Goal: Task Accomplishment & Management: Use online tool/utility

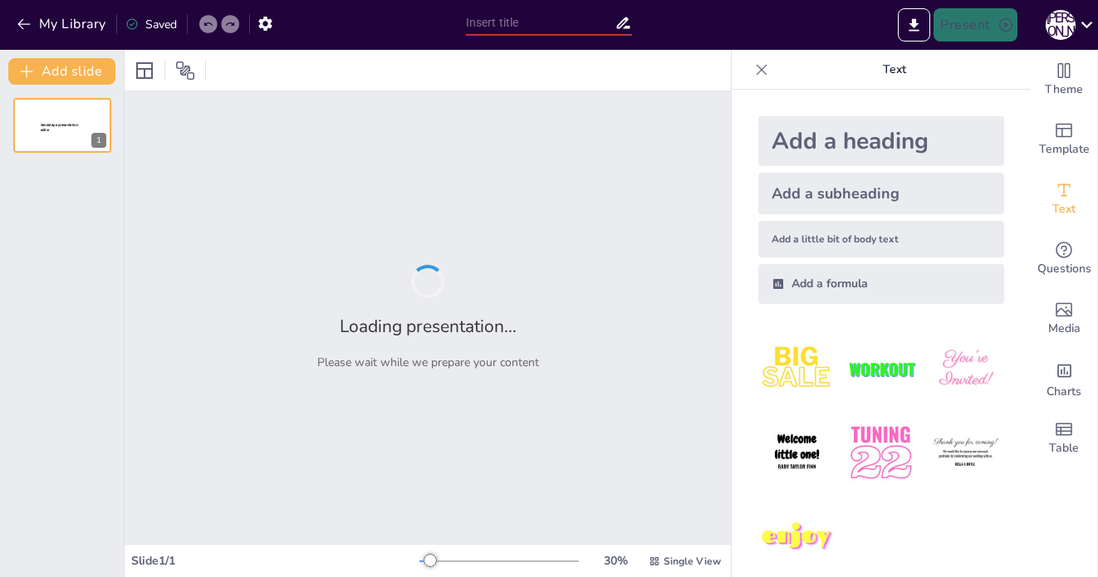
type input "Imported [DATE].pptx"
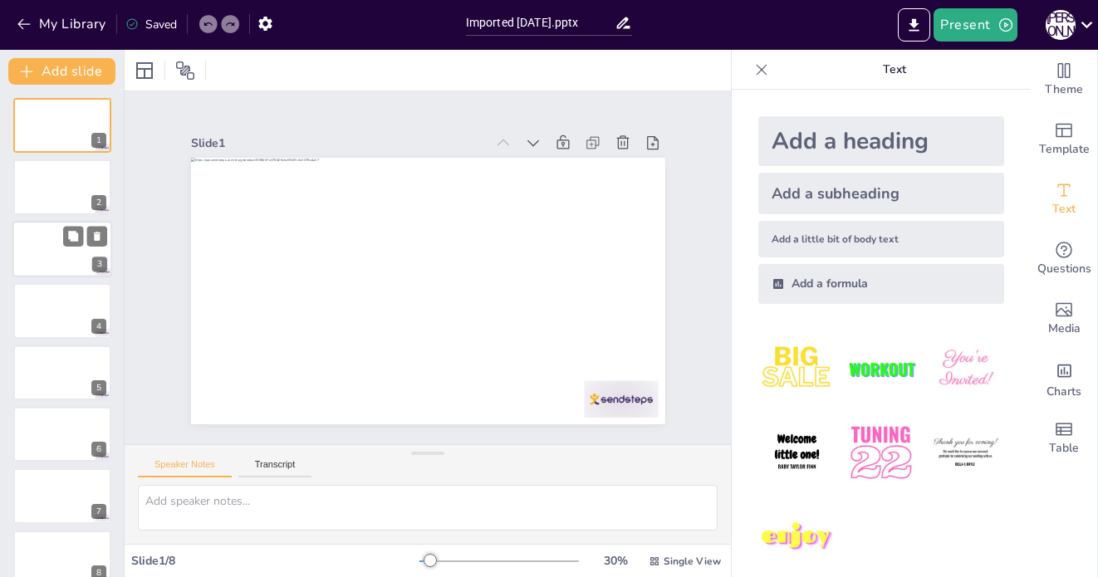
click at [70, 270] on div at bounding box center [62, 249] width 100 height 56
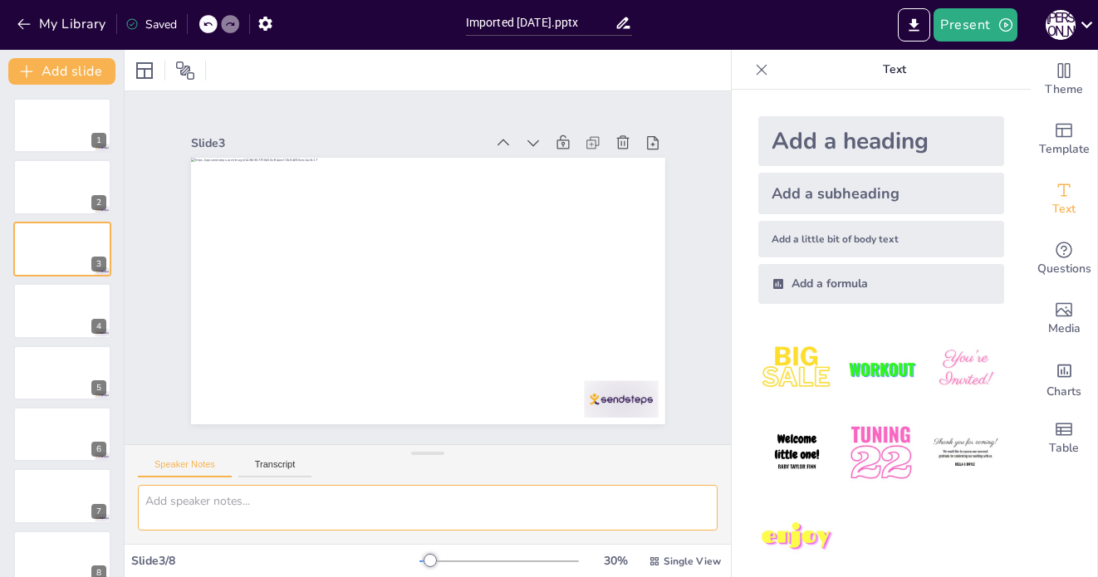
click at [292, 509] on textarea at bounding box center [428, 508] width 580 height 46
paste textarea "страт сессии - 183 с проектами: 50"
type textarea "страт сессии - 183 с проектами: 50"
drag, startPoint x: 257, startPoint y: 513, endPoint x: 107, endPoint y: 483, distance: 153.3
click at [107, 483] on div "Document fonts Popular fonts Lato Montserrat Open Sans Oswald Poppins Raleway R…" at bounding box center [549, 313] width 1098 height 527
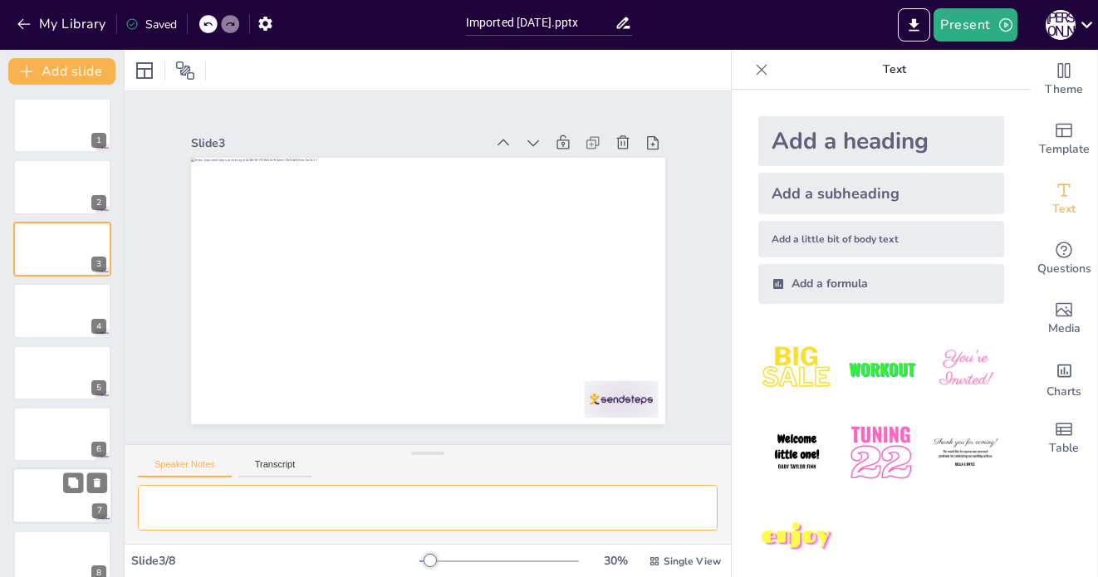
paste textarea "Всего на платформе: 183 эксперта Активно участвовали в проектах: 50 человек"
drag, startPoint x: 199, startPoint y: 499, endPoint x: 128, endPoint y: 498, distance: 71.5
click at [128, 498] on div "Всего на платформе: 183 эксперта Активно участвовали в проектах: 50 человек" at bounding box center [428, 514] width 606 height 59
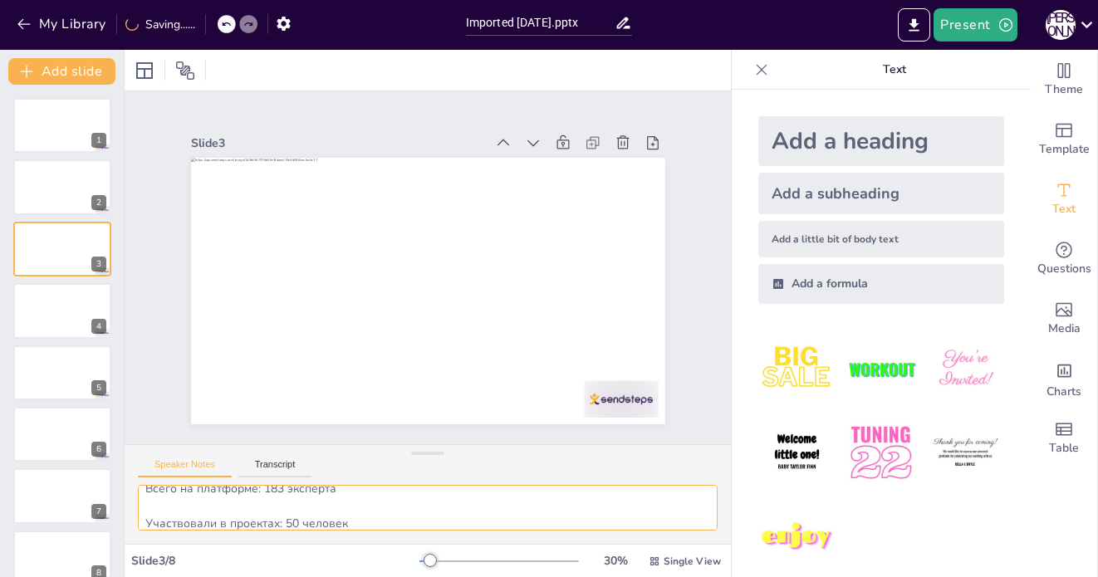
click at [145, 518] on textarea "Всего на платформе: 183 эксперта Участвовали в проектах: 50 человек" at bounding box center [428, 508] width 580 height 46
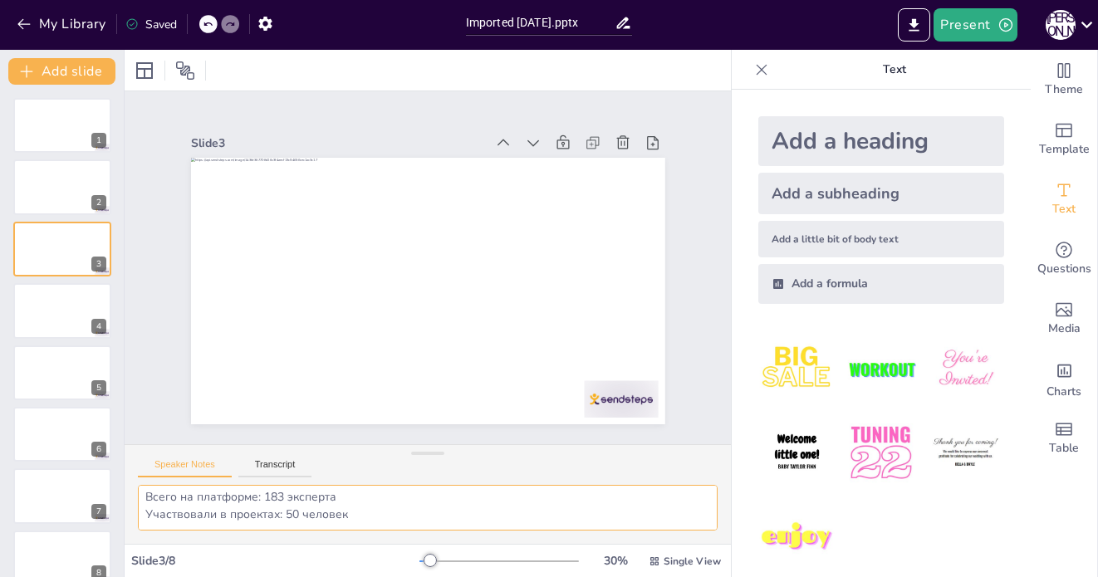
scroll to position [11, 0]
click at [351, 517] on textarea "Всего на платформе: 183 эксперта Участвовали в проектах: 50 человек" at bounding box center [428, 508] width 580 height 46
type textarea "Всего на платформе: 183 эксперта Участвовали в проектах: 50 человек"
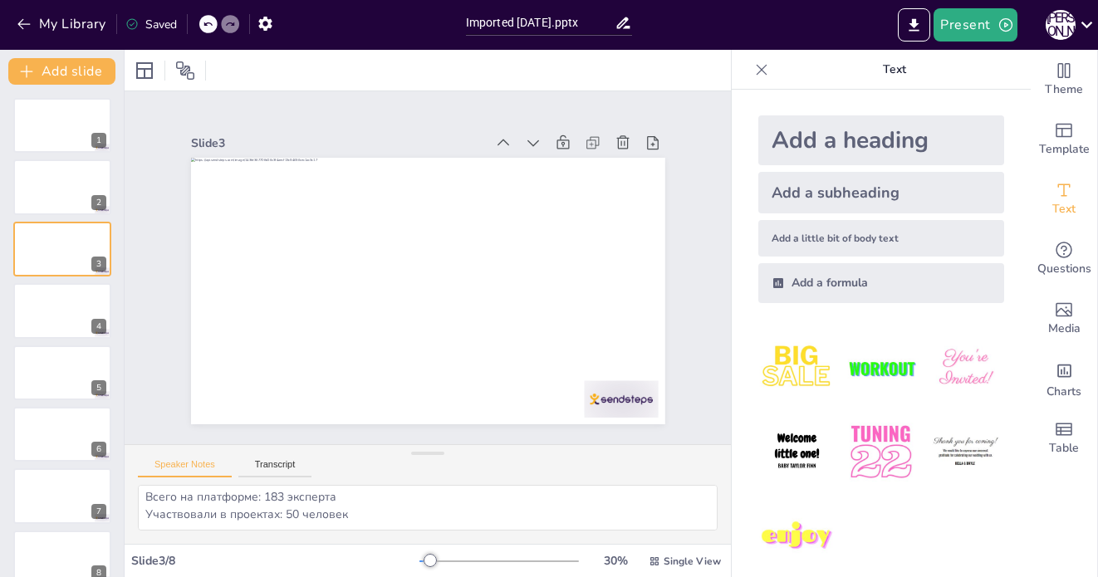
click at [851, 133] on div "Add a heading" at bounding box center [881, 140] width 246 height 50
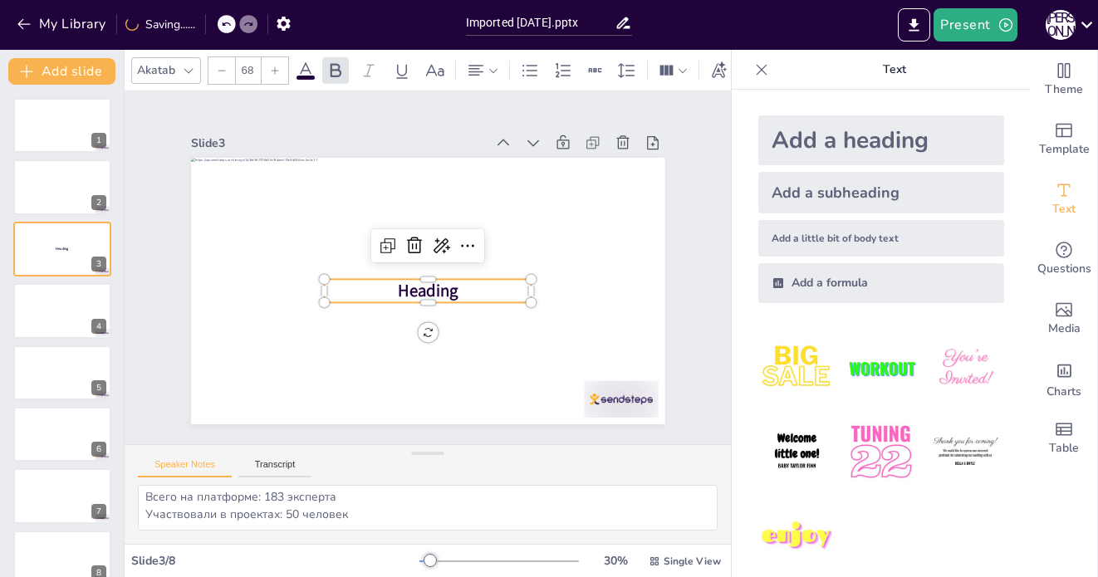
click at [834, 181] on div "Add a subheading" at bounding box center [881, 193] width 246 height 42
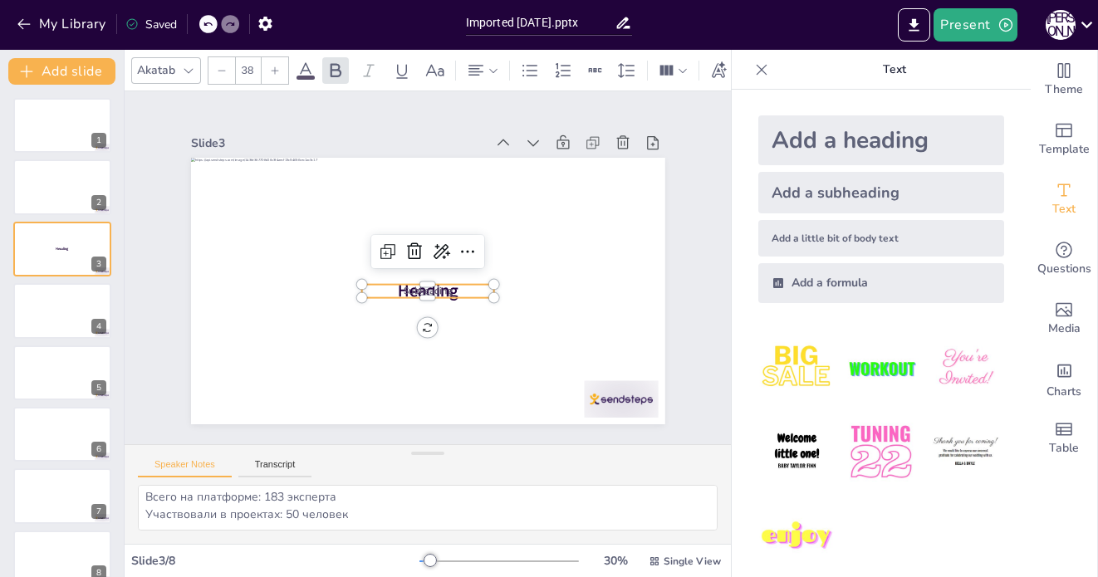
click at [834, 228] on div "Add a little bit of body text" at bounding box center [881, 238] width 246 height 37
type input "26"
click at [841, 269] on div "Add a formula" at bounding box center [881, 283] width 246 height 40
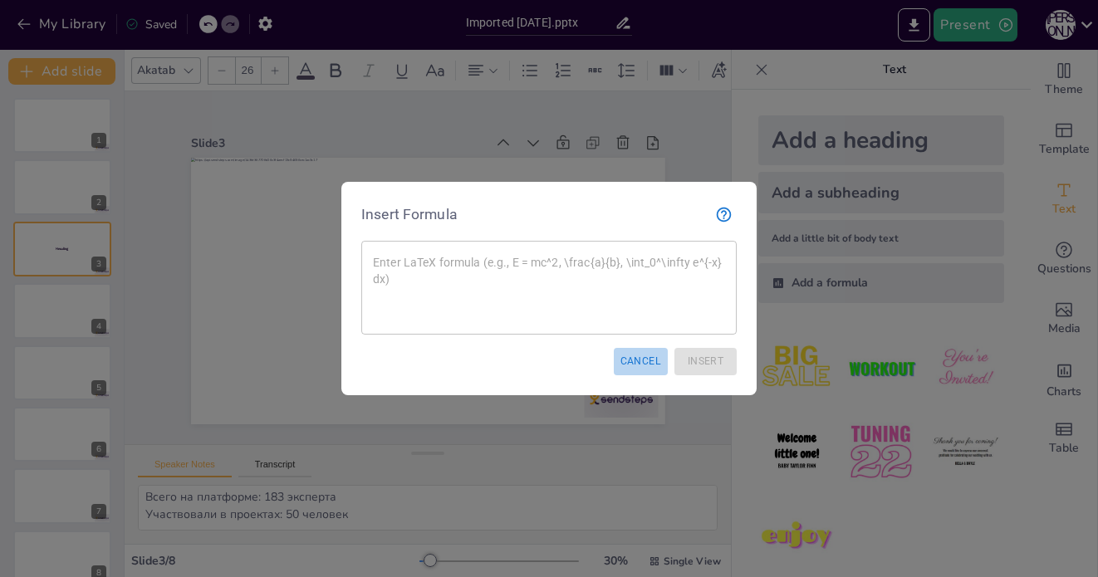
click at [644, 364] on button "Cancel" at bounding box center [641, 361] width 54 height 27
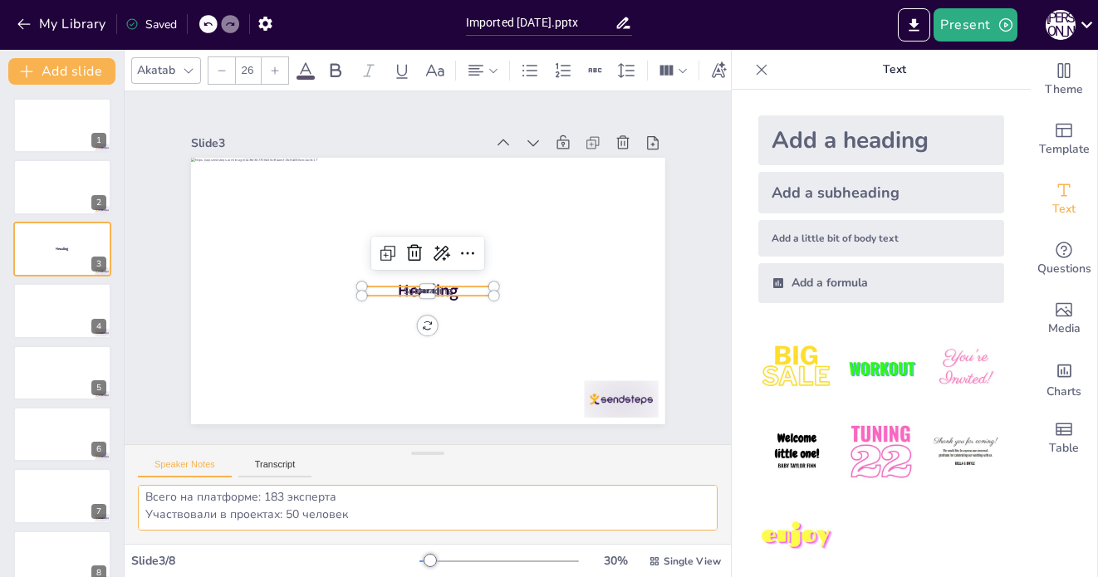
scroll to position [0, 0]
drag, startPoint x: 346, startPoint y: 517, endPoint x: 135, endPoint y: 484, distance: 214.4
click at [135, 485] on div "Всего на платформе: 183 эксперта Участвовали в проектах: 50 человек" at bounding box center [428, 514] width 606 height 59
click at [850, 181] on div "Add a subheading" at bounding box center [881, 193] width 246 height 42
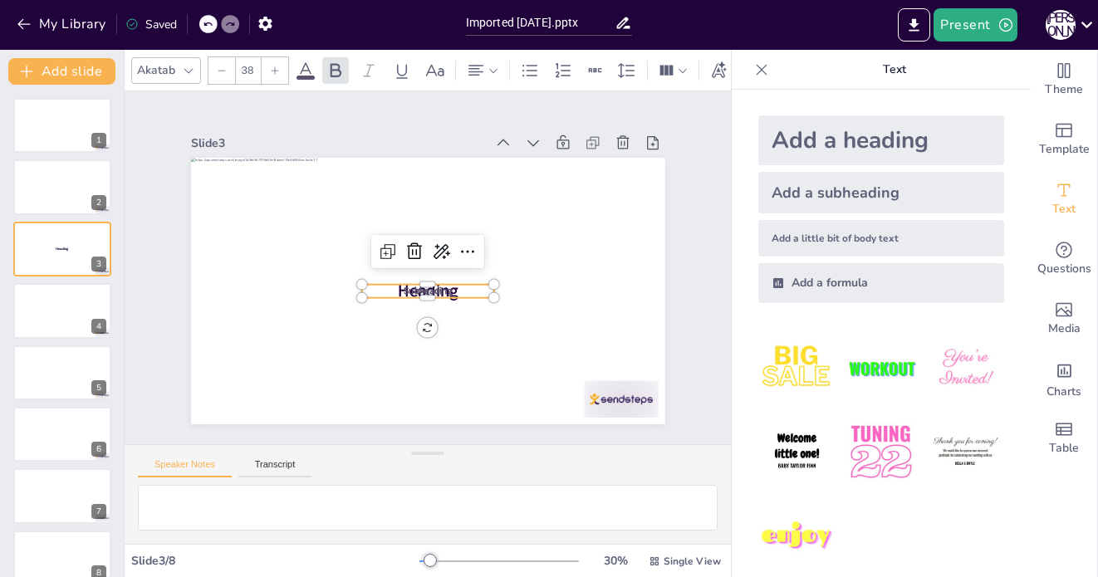
click at [837, 148] on div "Add a heading" at bounding box center [881, 140] width 246 height 50
type input "68"
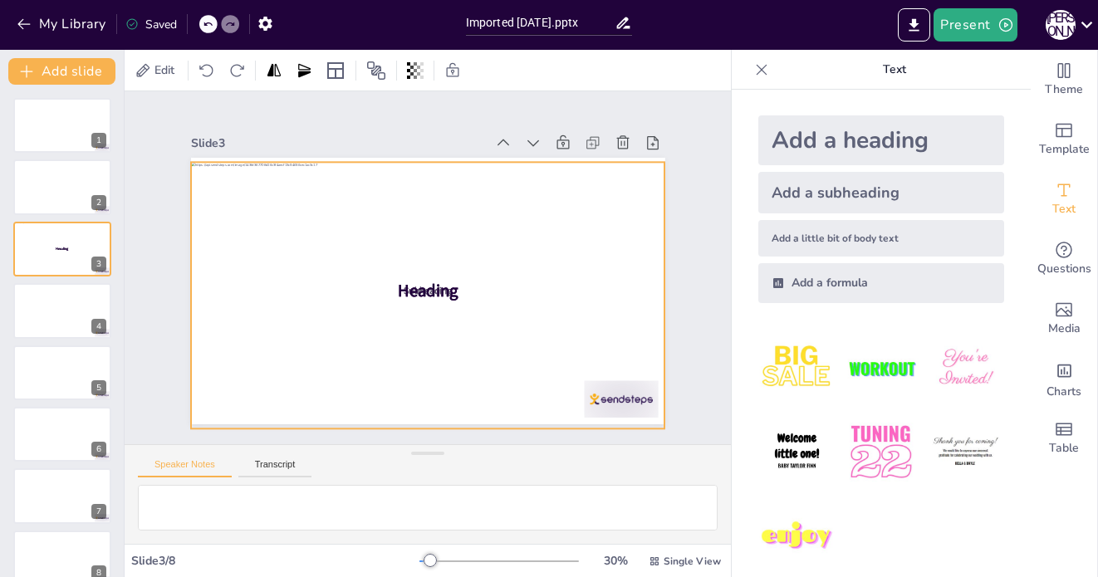
click at [469, 317] on div at bounding box center [428, 295] width 474 height 267
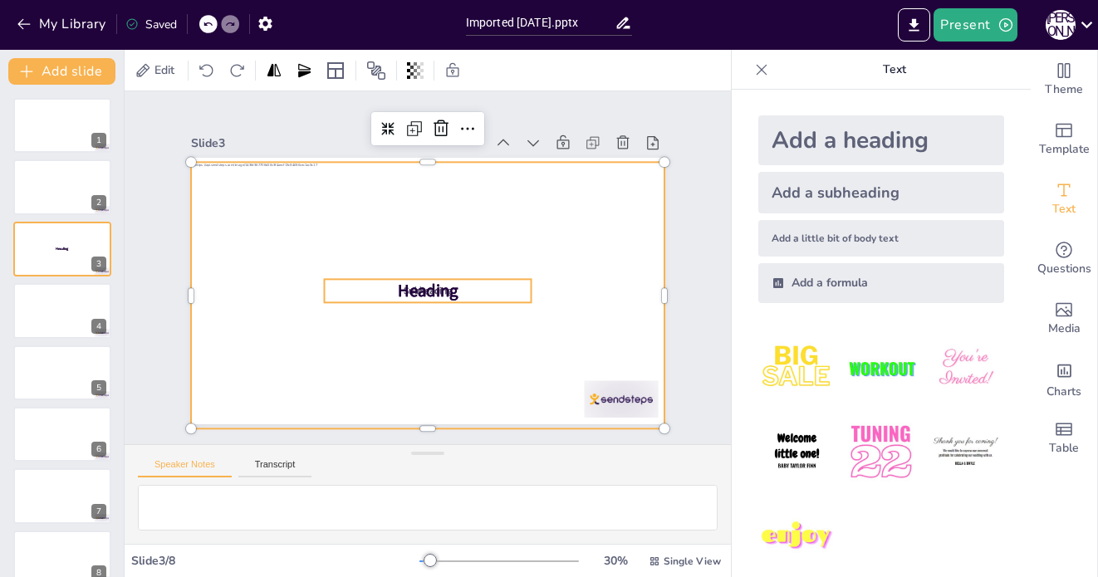
click at [431, 288] on span "Heading" at bounding box center [428, 291] width 61 height 23
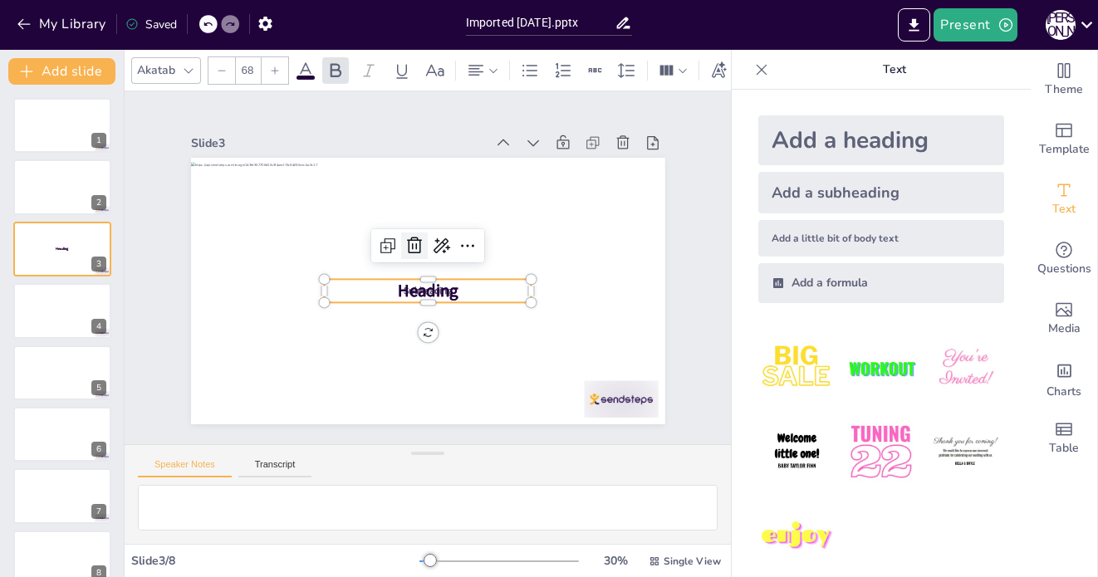
click at [413, 253] on icon at bounding box center [415, 246] width 20 height 20
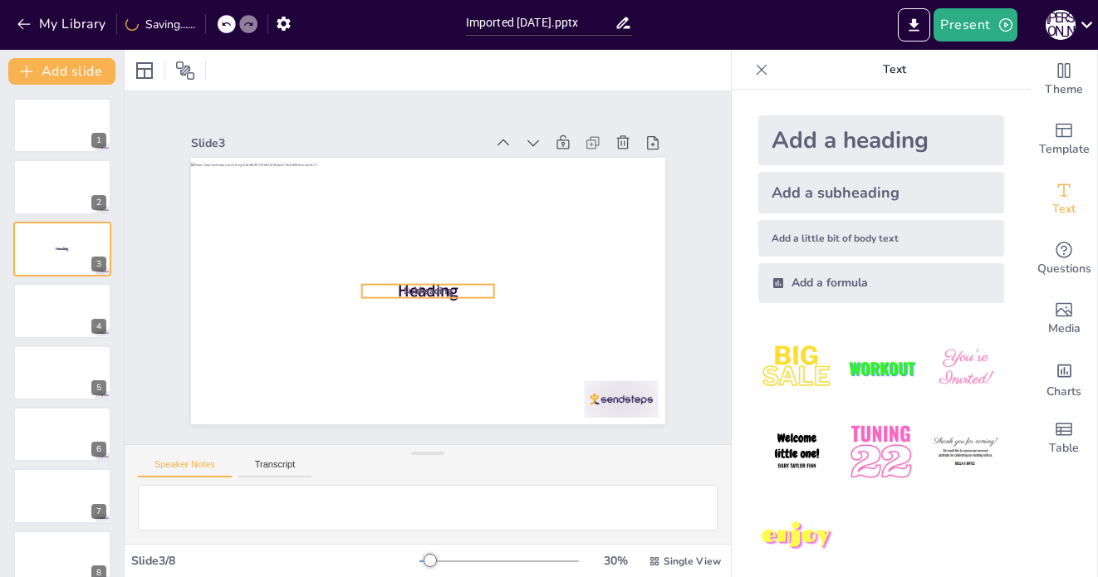
click at [429, 285] on span "Subheading" at bounding box center [428, 291] width 49 height 12
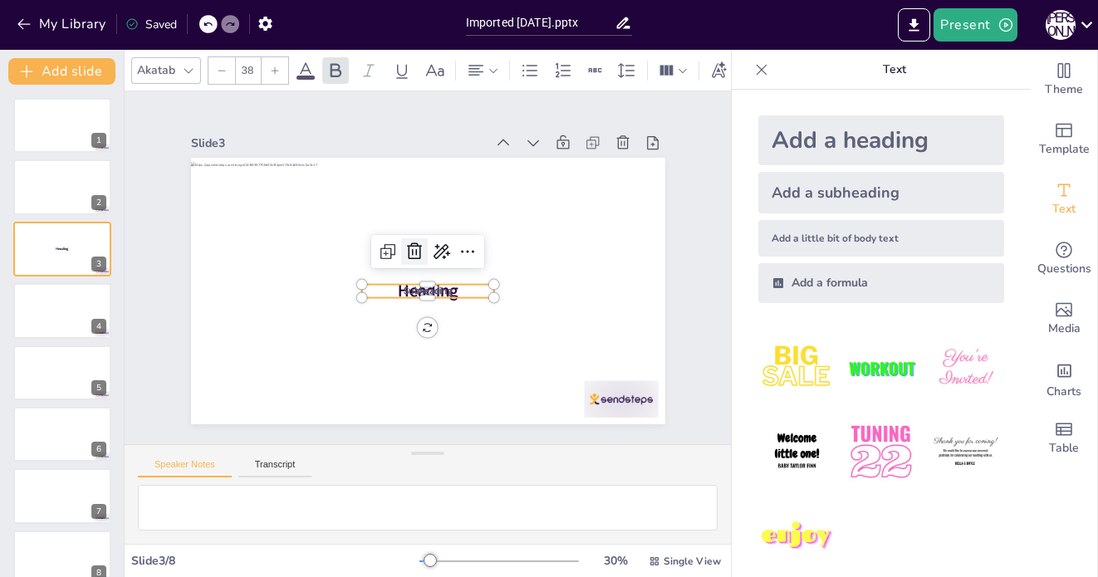
click at [415, 251] on icon at bounding box center [414, 251] width 15 height 17
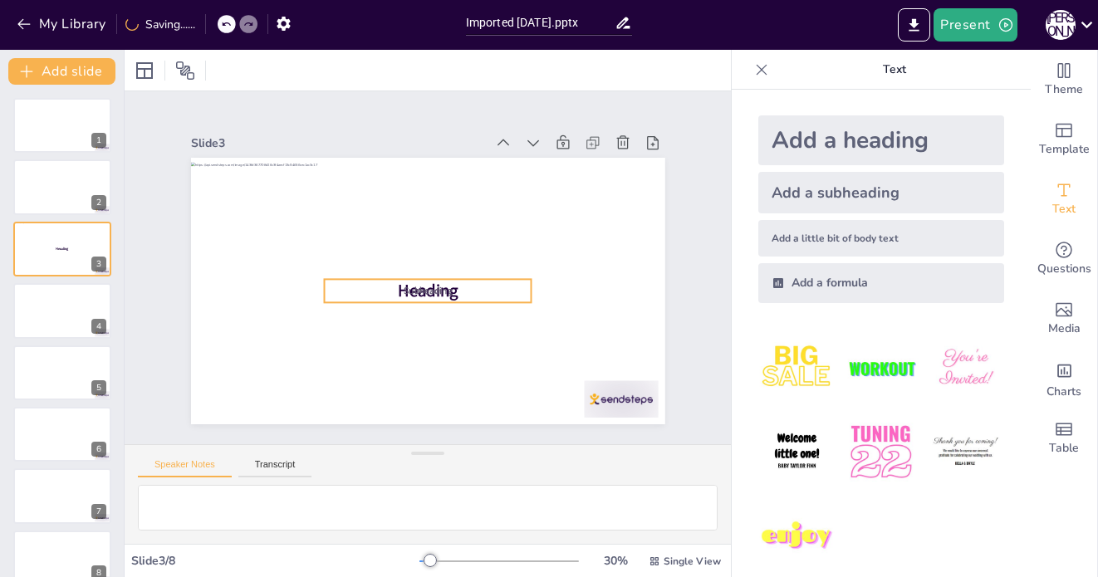
click at [423, 158] on div "Heading Subheading Body text" at bounding box center [428, 158] width 474 height 0
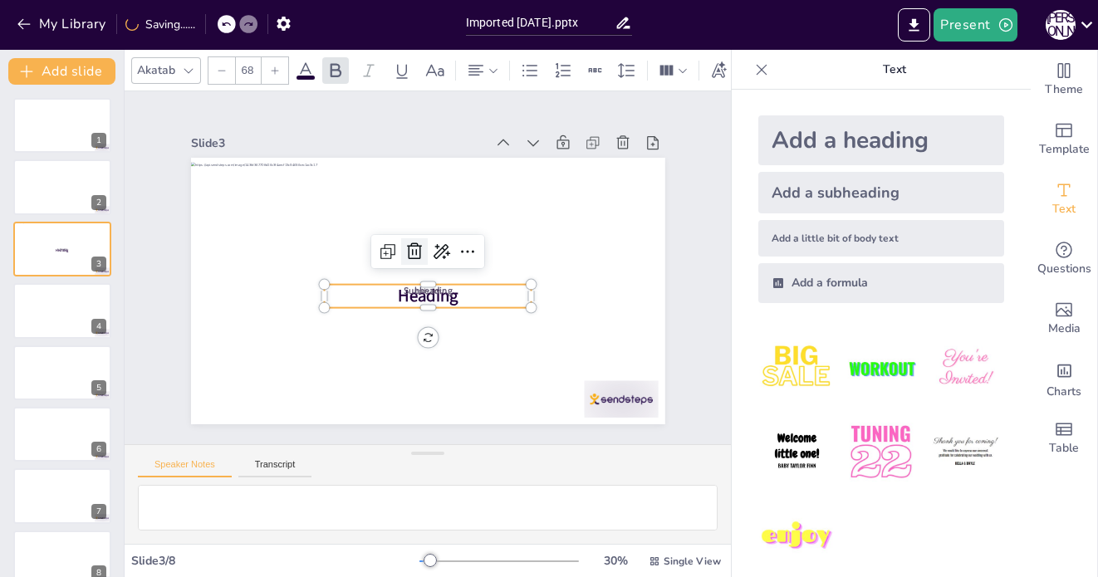
click at [416, 243] on icon at bounding box center [414, 251] width 15 height 17
click at [432, 294] on span "Body text" at bounding box center [427, 291] width 27 height 9
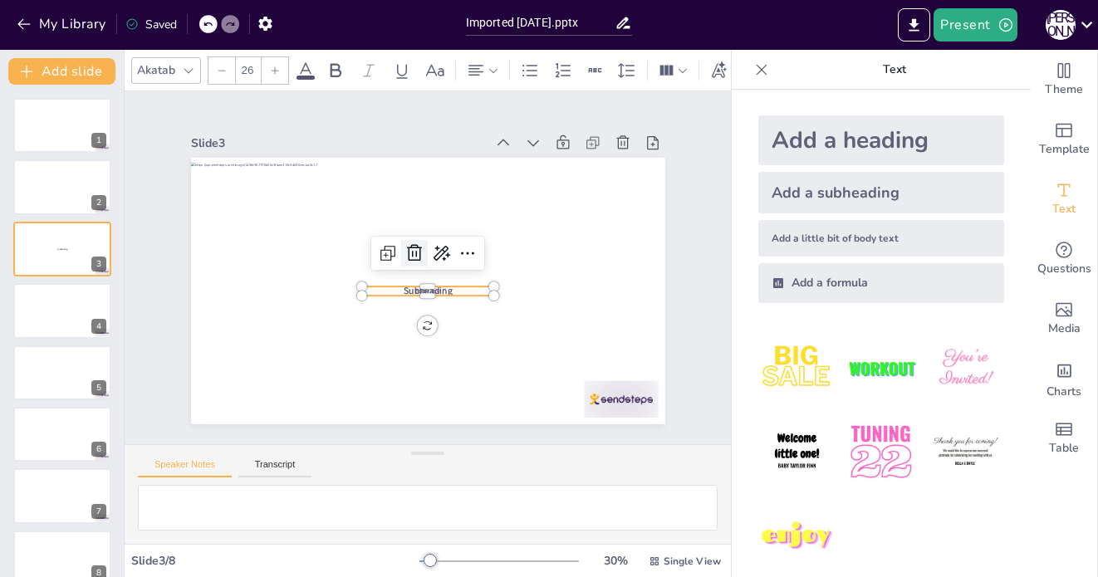
click at [416, 247] on icon at bounding box center [415, 253] width 20 height 20
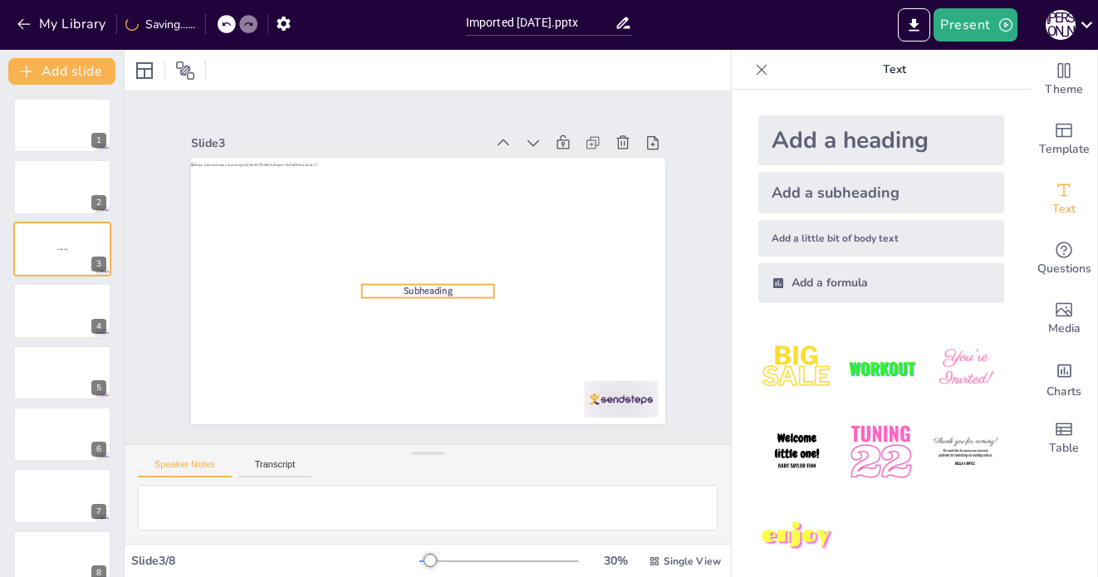
click at [428, 158] on div "Subheading" at bounding box center [428, 158] width 474 height 0
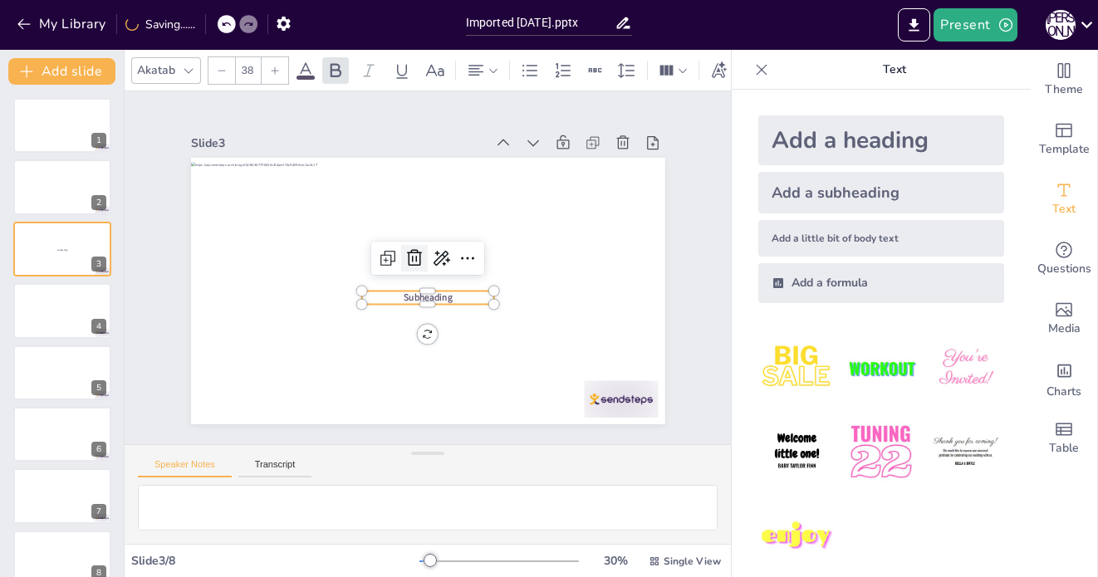
click at [415, 253] on icon at bounding box center [415, 258] width 20 height 20
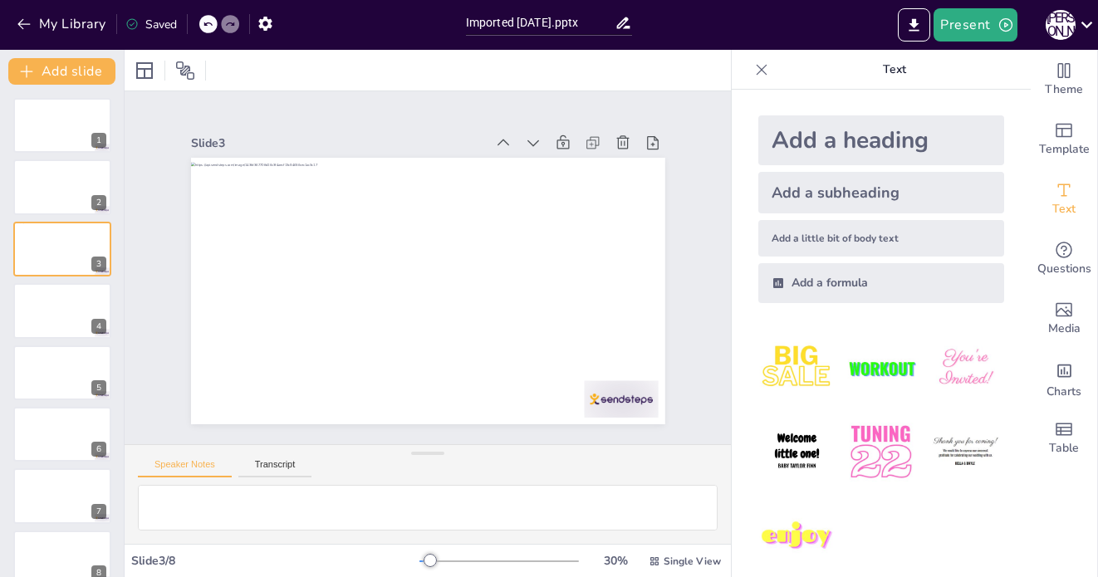
scroll to position [26, 0]
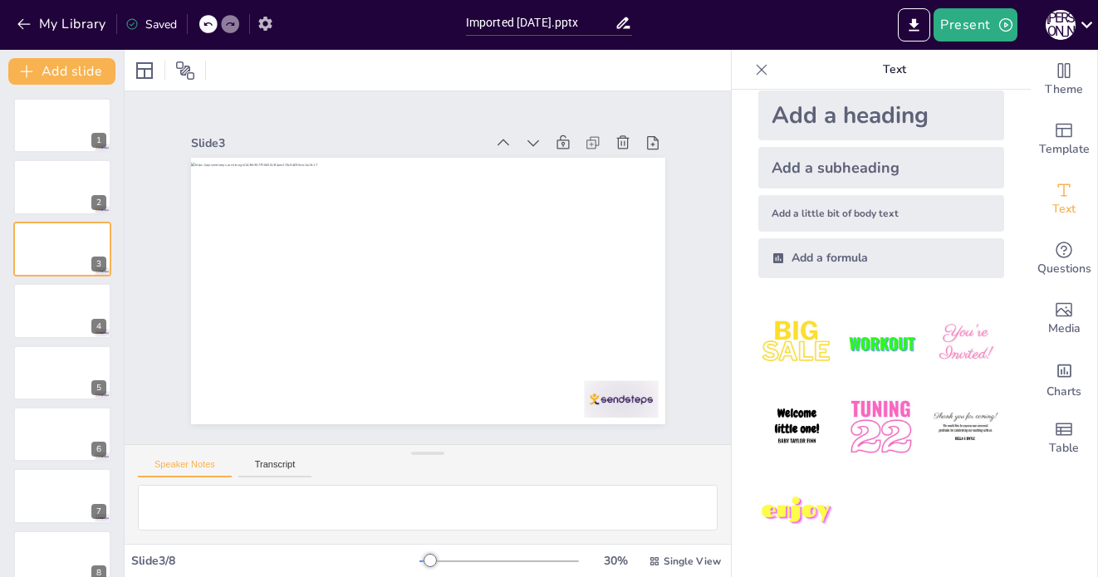
click at [270, 25] on icon "button" at bounding box center [264, 24] width 13 height 14
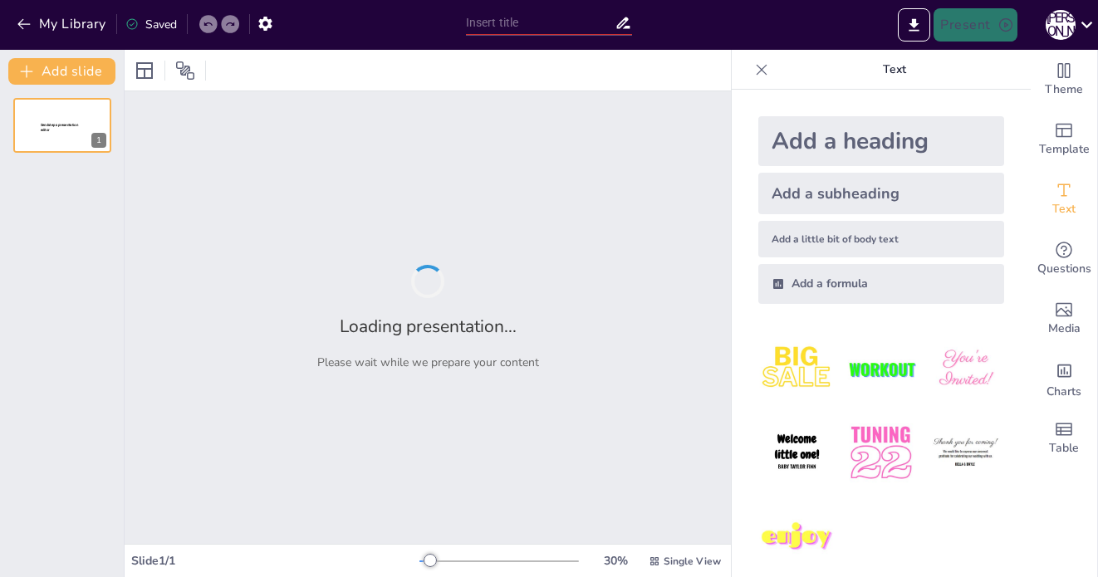
type input "Imported [DATE].pptx"
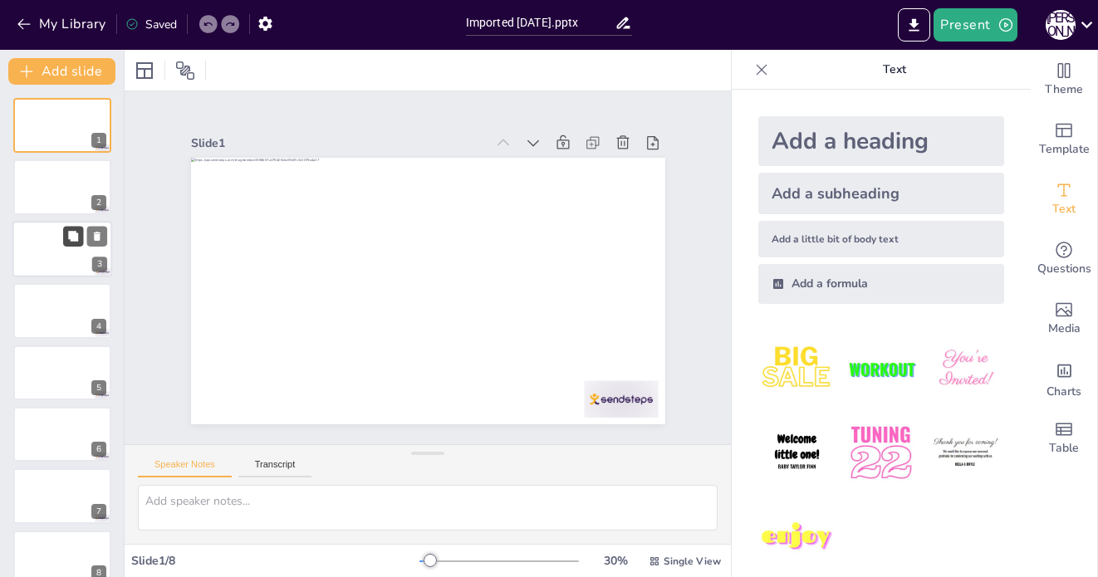
click at [63, 242] on button at bounding box center [73, 236] width 20 height 20
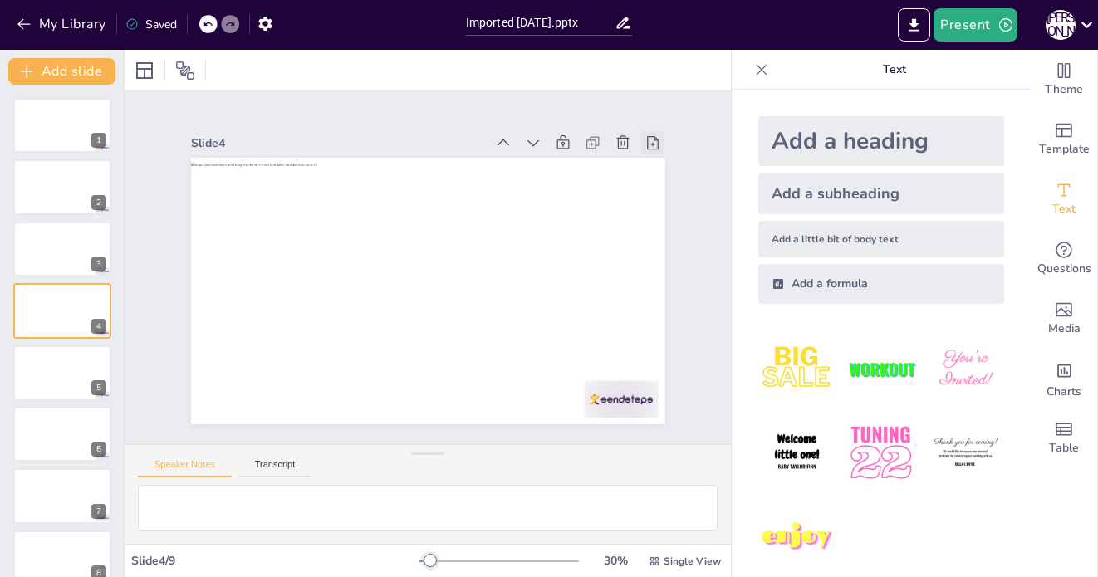
click at [656, 158] on icon at bounding box center [665, 167] width 18 height 18
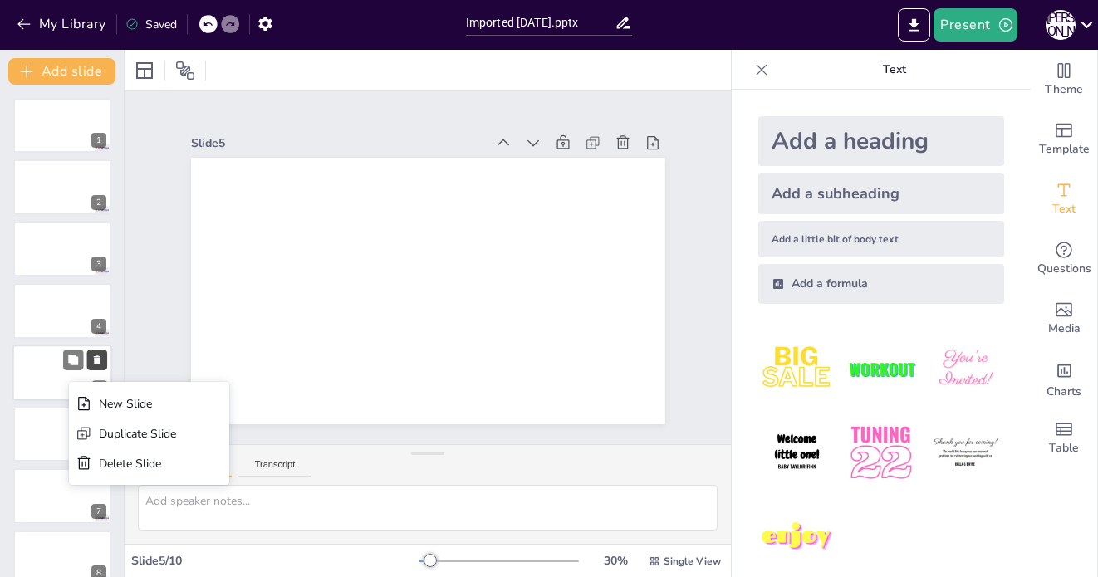
click at [99, 364] on icon at bounding box center [97, 360] width 12 height 12
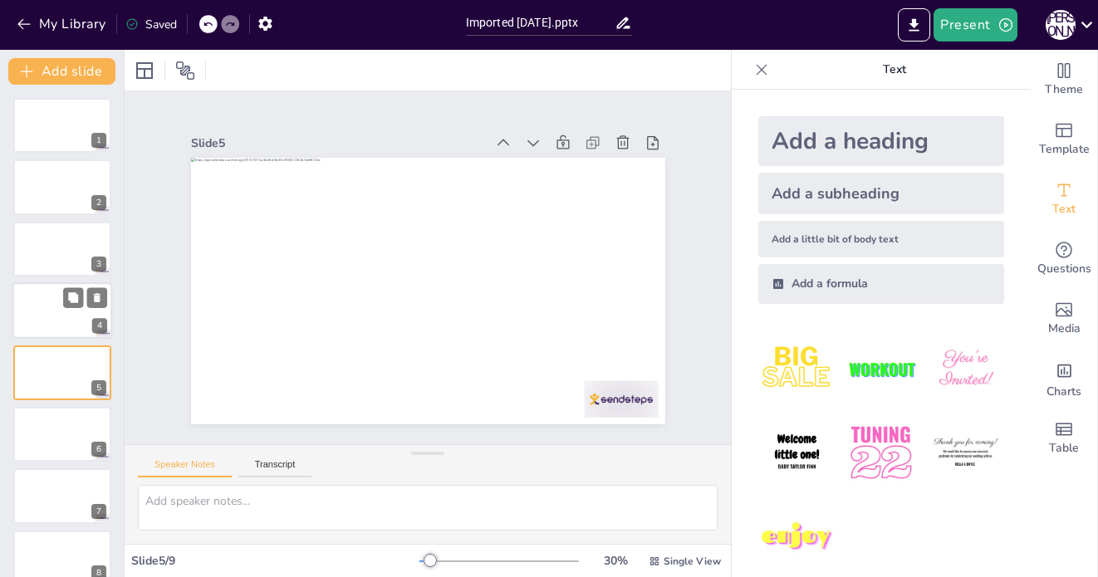
click at [66, 314] on div at bounding box center [62, 312] width 100 height 56
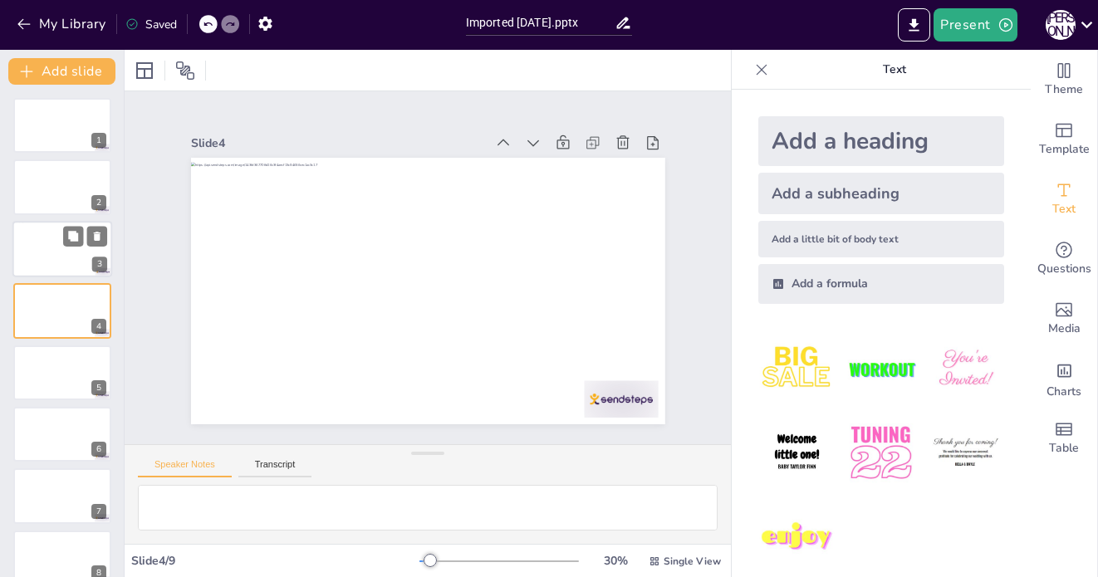
click at [63, 267] on div at bounding box center [62, 250] width 100 height 56
click at [879, 203] on div "Add a subheading" at bounding box center [881, 194] width 246 height 42
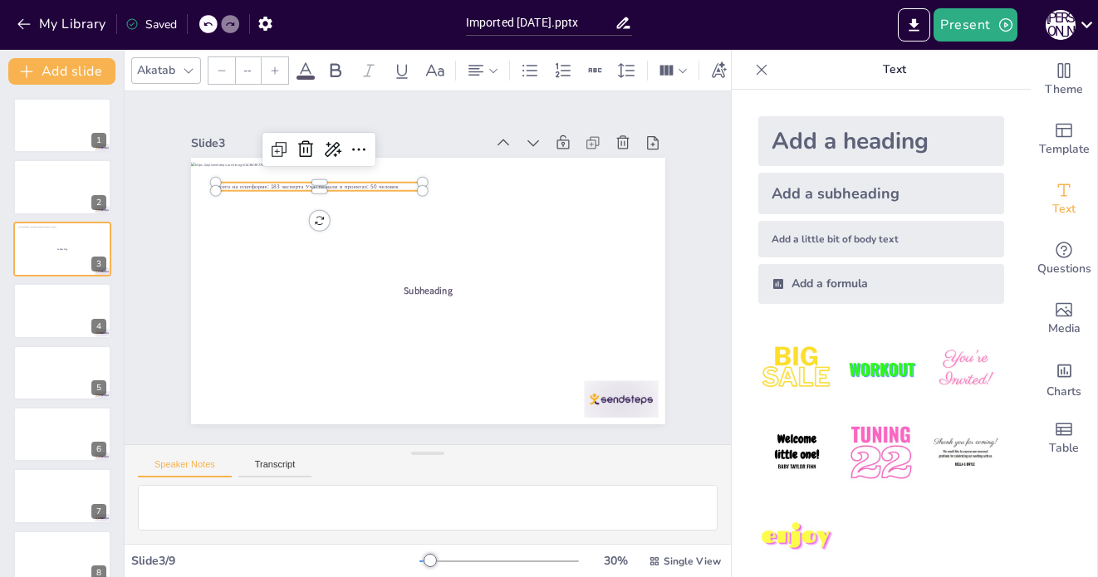
type input "24"
click at [320, 186] on span "Всего на платформе: 183 эксперта Участвовали в проектах: 50 человек" at bounding box center [326, 163] width 180 height 46
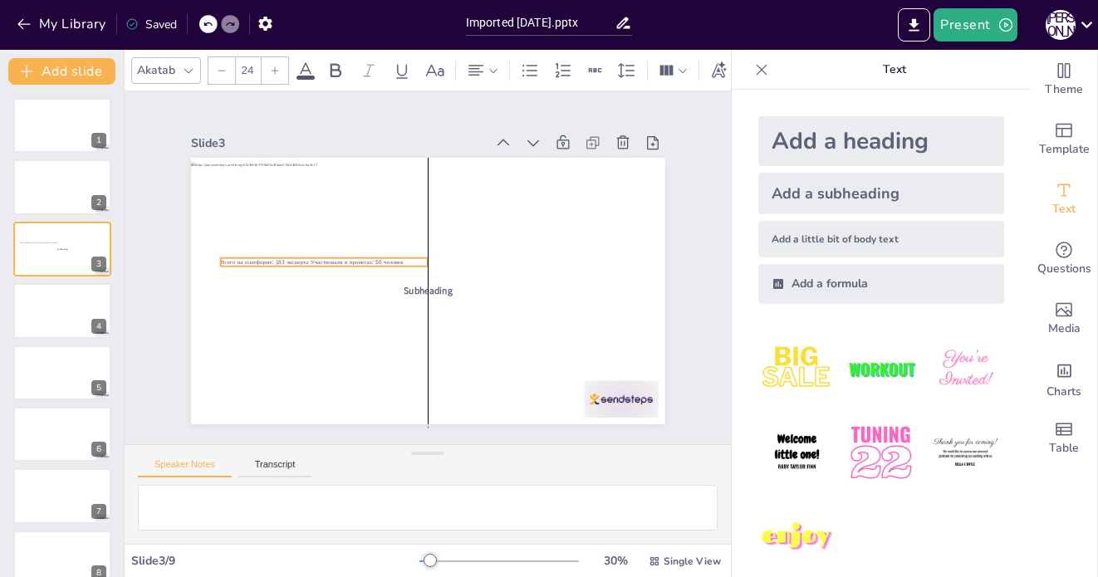
drag, startPoint x: 317, startPoint y: 188, endPoint x: 331, endPoint y: 275, distance: 88.4
click at [331, 256] on span "Всего на платформе: 183 эксперта Участвовали в проектах: 50 человек" at bounding box center [324, 214] width 170 height 81
